Goal: Find specific page/section: Find specific page/section

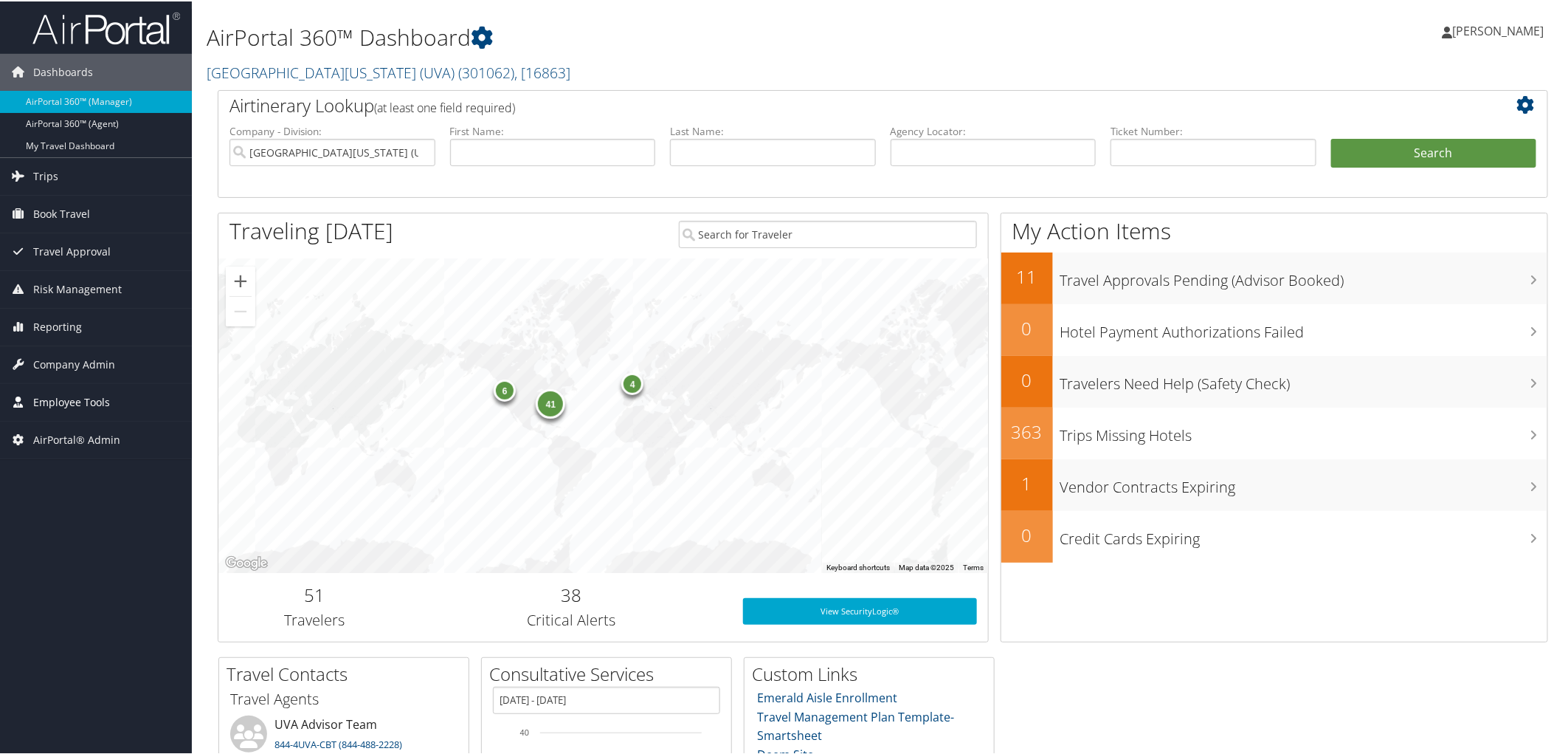
click at [80, 408] on span "Employee Tools" at bounding box center [72, 401] width 76 height 37
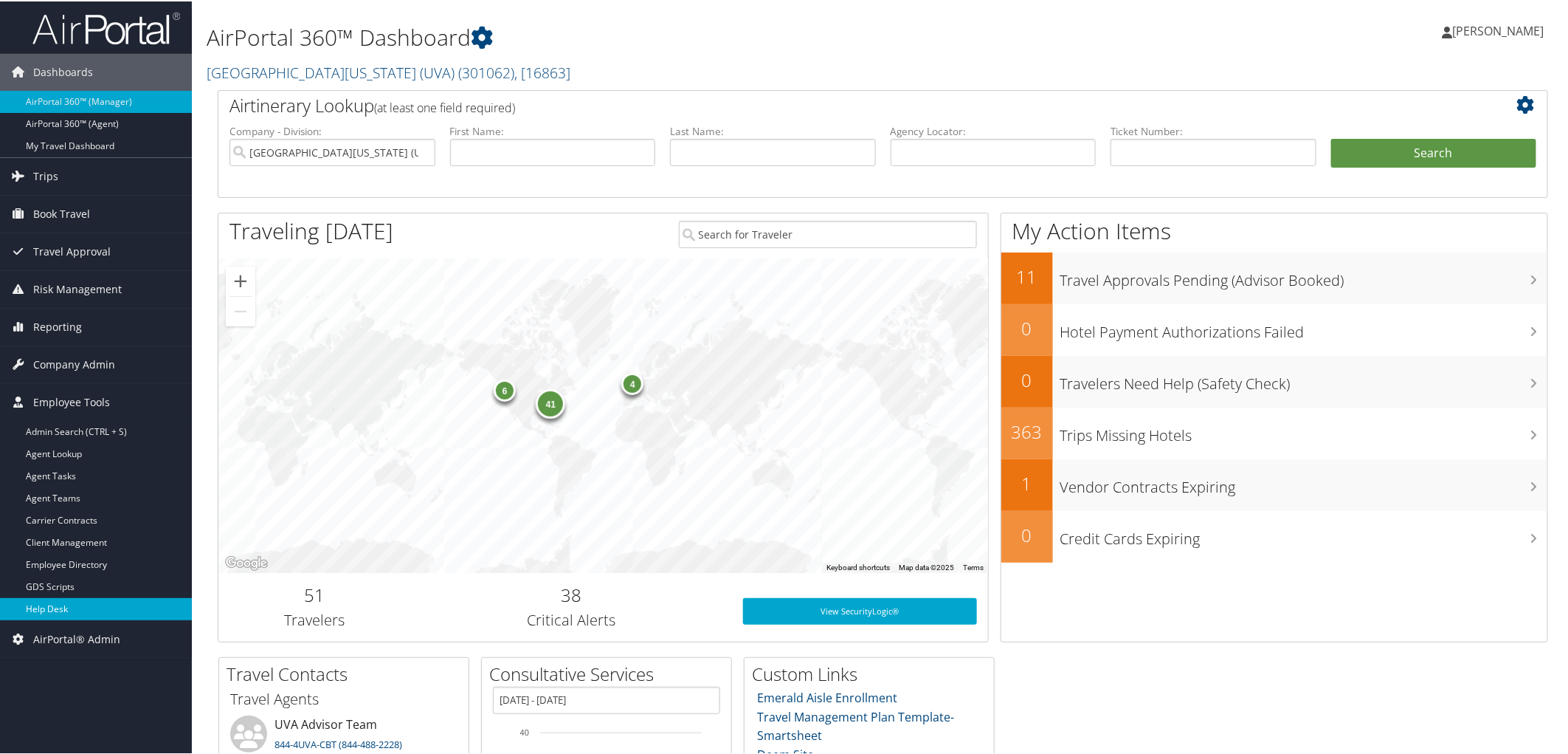
click at [52, 607] on link "Help Desk" at bounding box center [95, 607] width 192 height 22
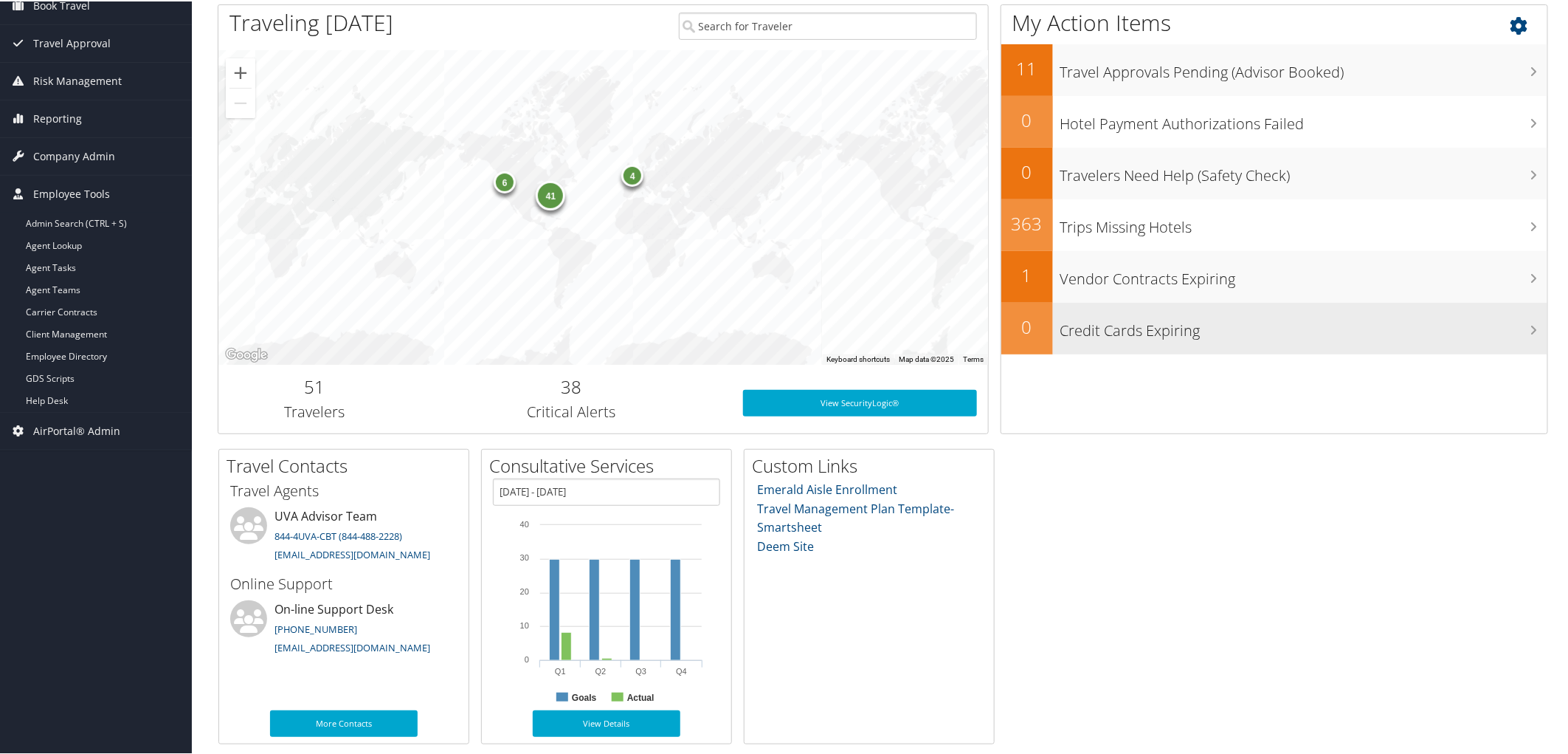
scroll to position [210, 0]
